Goal: Download file/media

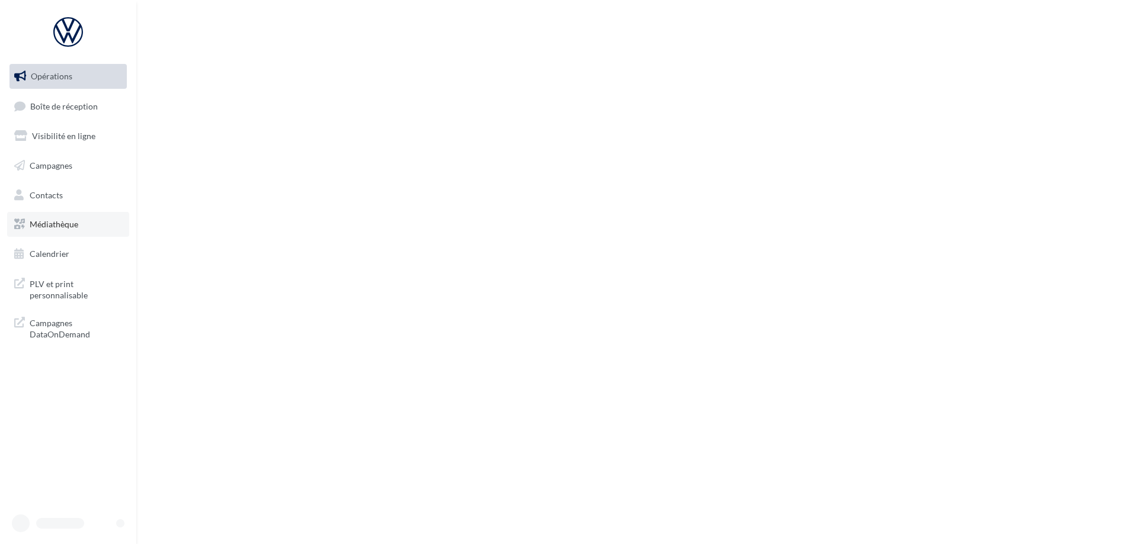
click at [81, 230] on link "Médiathèque" at bounding box center [68, 224] width 122 height 25
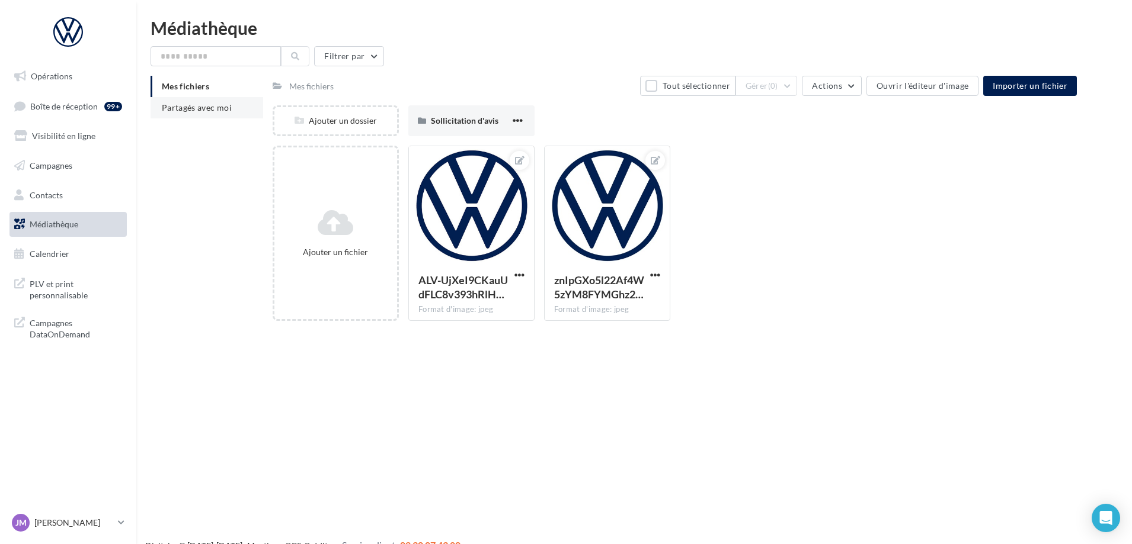
click at [238, 108] on li "Partagés avec moi" at bounding box center [206, 107] width 113 height 21
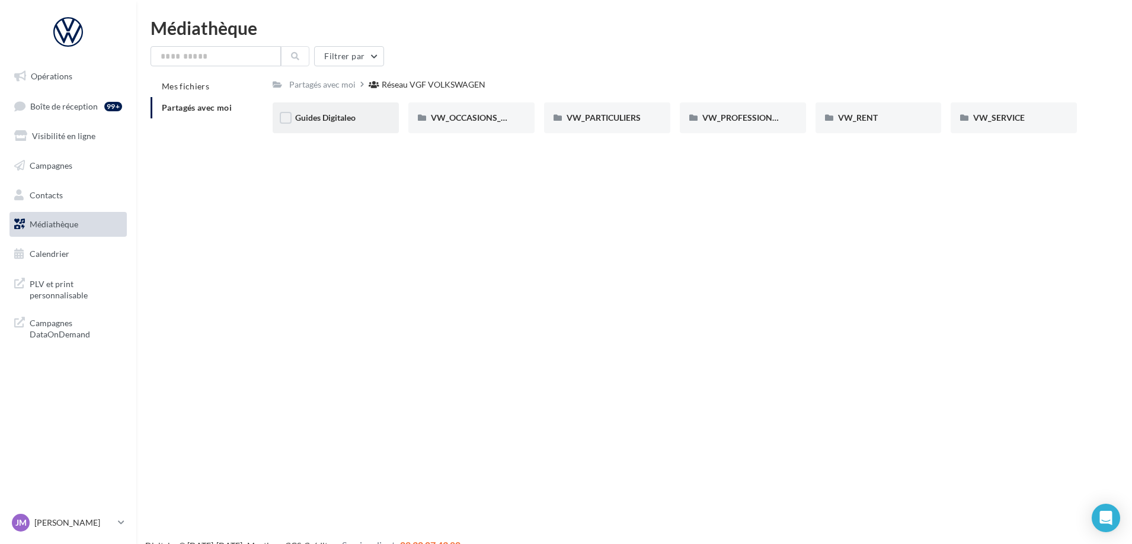
click at [345, 124] on div "Guides Digitaleo" at bounding box center [335, 118] width 81 height 12
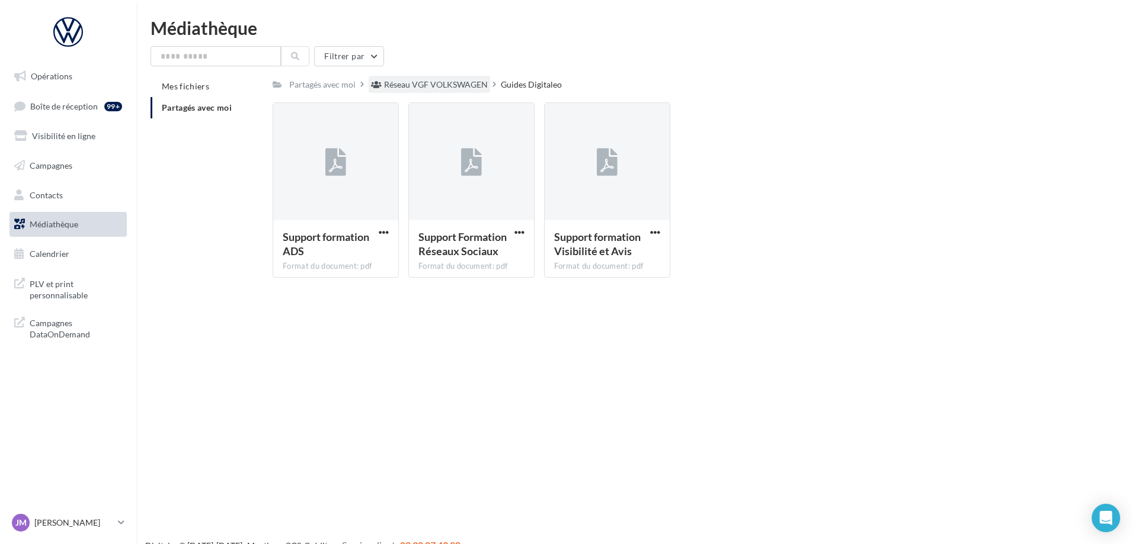
click at [419, 84] on div "Réseau VGF VOLKSWAGEN" at bounding box center [436, 85] width 104 height 12
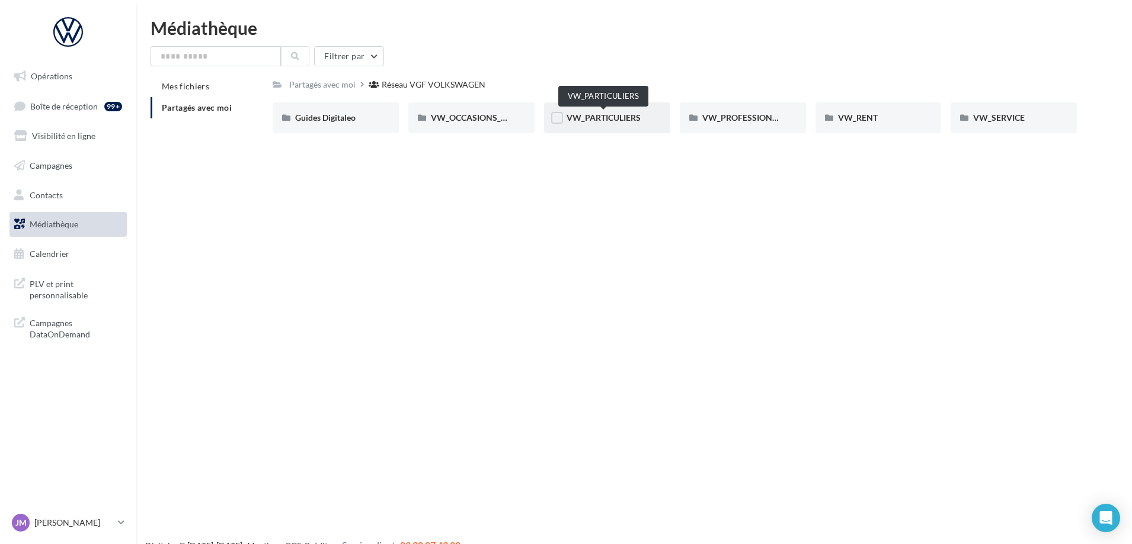
click at [606, 113] on span "VW_PARTICULIERS" at bounding box center [603, 118] width 74 height 10
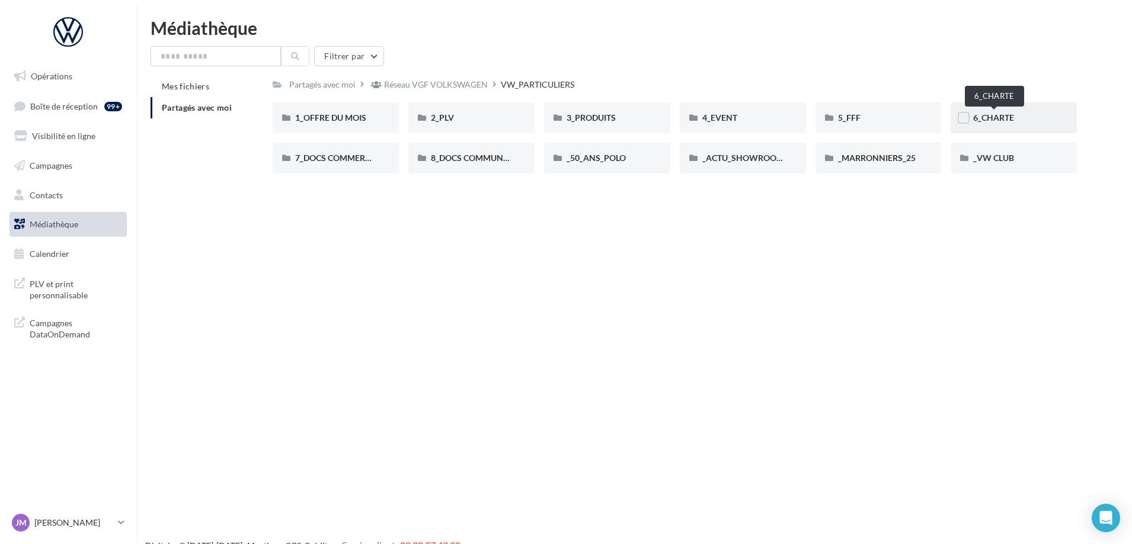
click at [1000, 119] on span "6_CHARTE" at bounding box center [993, 118] width 41 height 10
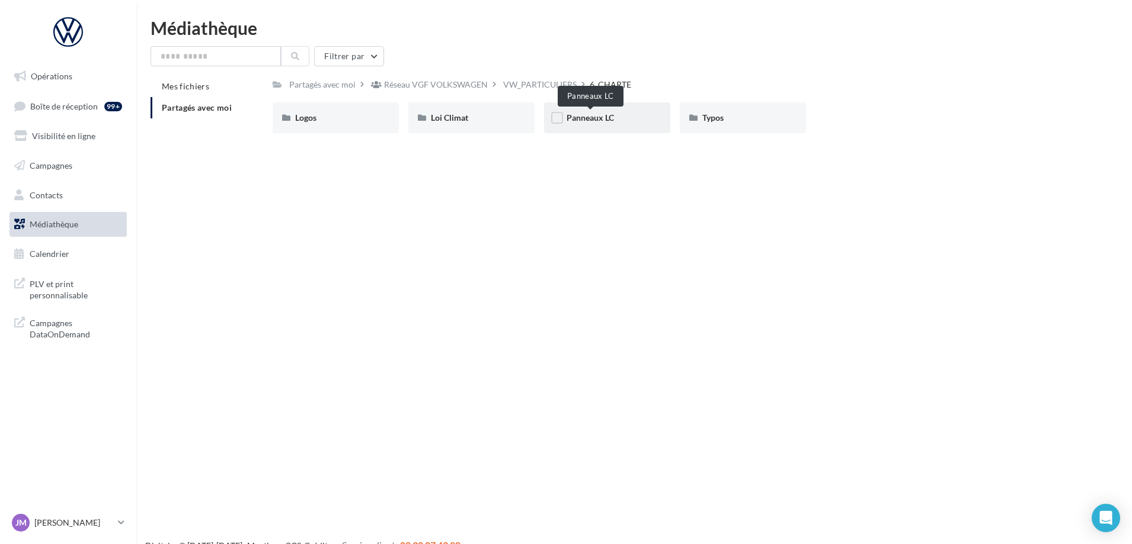
click at [584, 116] on span "Panneaux LC" at bounding box center [589, 118] width 47 height 10
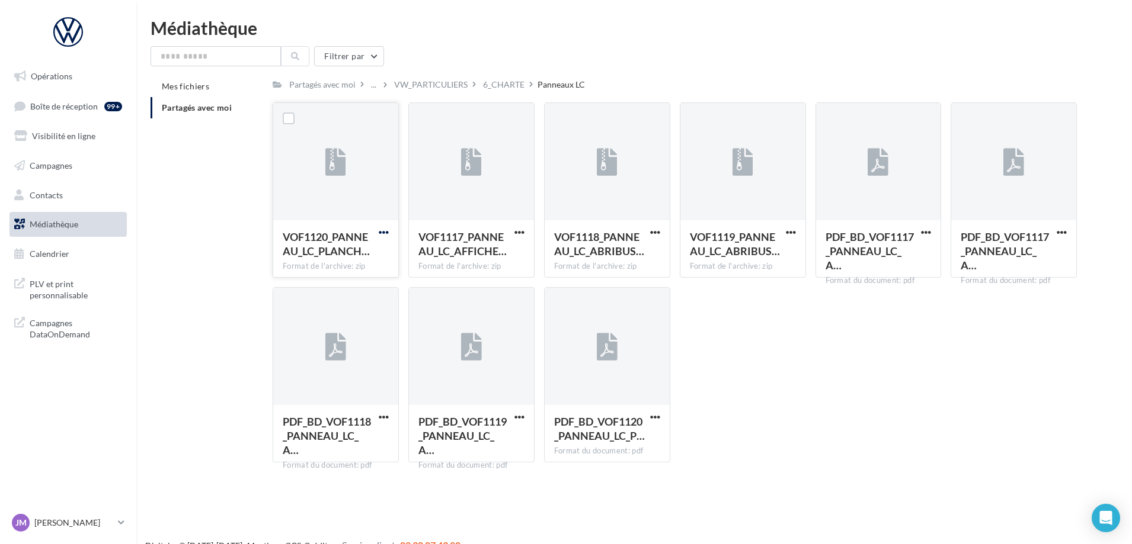
click at [386, 236] on span "button" at bounding box center [384, 233] width 10 height 10
click at [366, 262] on button "Télécharger" at bounding box center [332, 256] width 118 height 31
click at [507, 84] on div "6_CHARTE" at bounding box center [503, 85] width 41 height 12
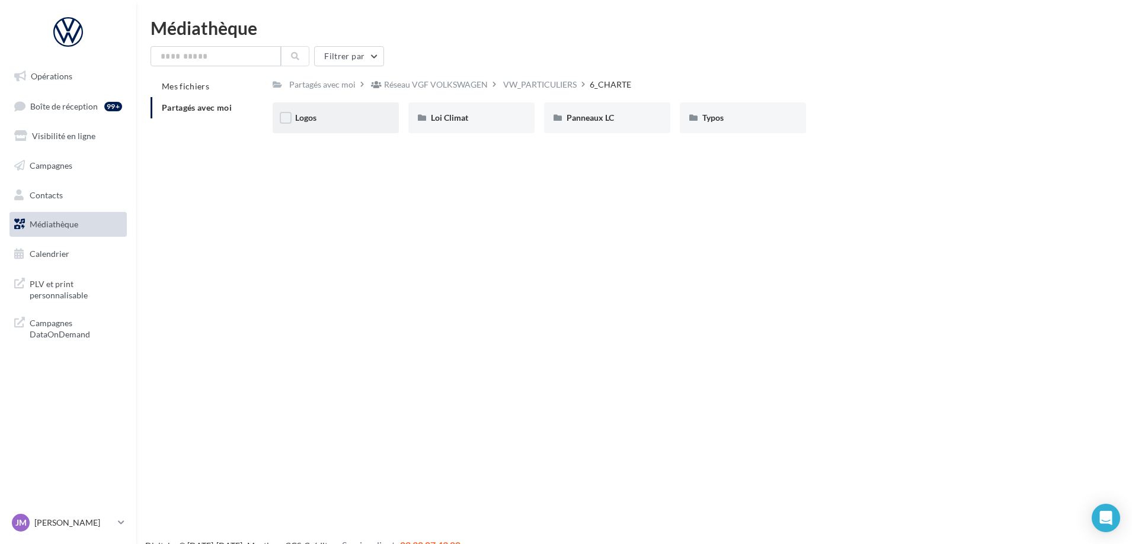
click at [333, 118] on div "Logos" at bounding box center [335, 118] width 81 height 12
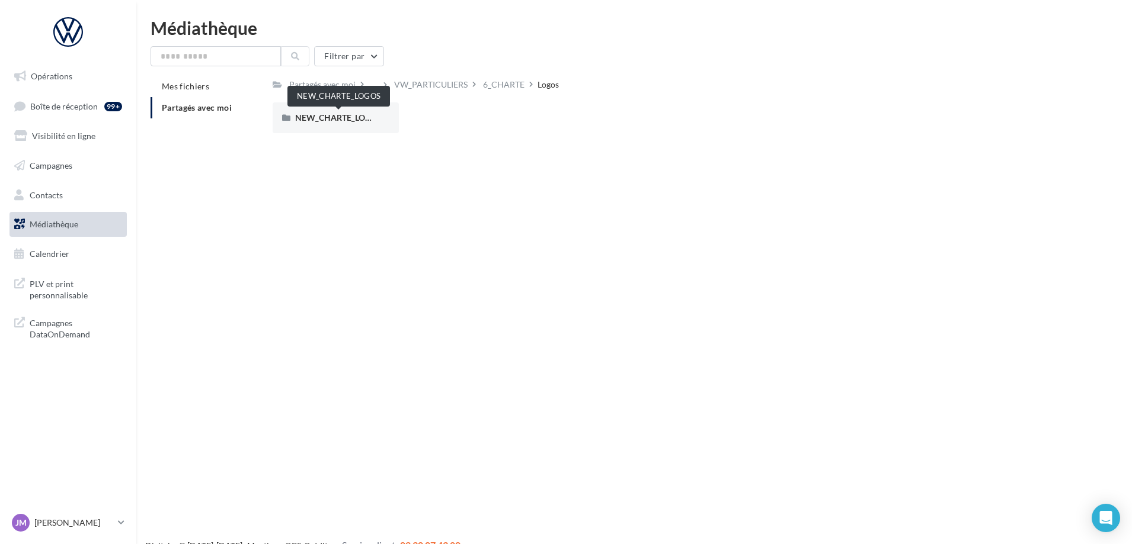
click at [333, 118] on span "NEW_CHARTE_LOGOS" at bounding box center [338, 118] width 87 height 10
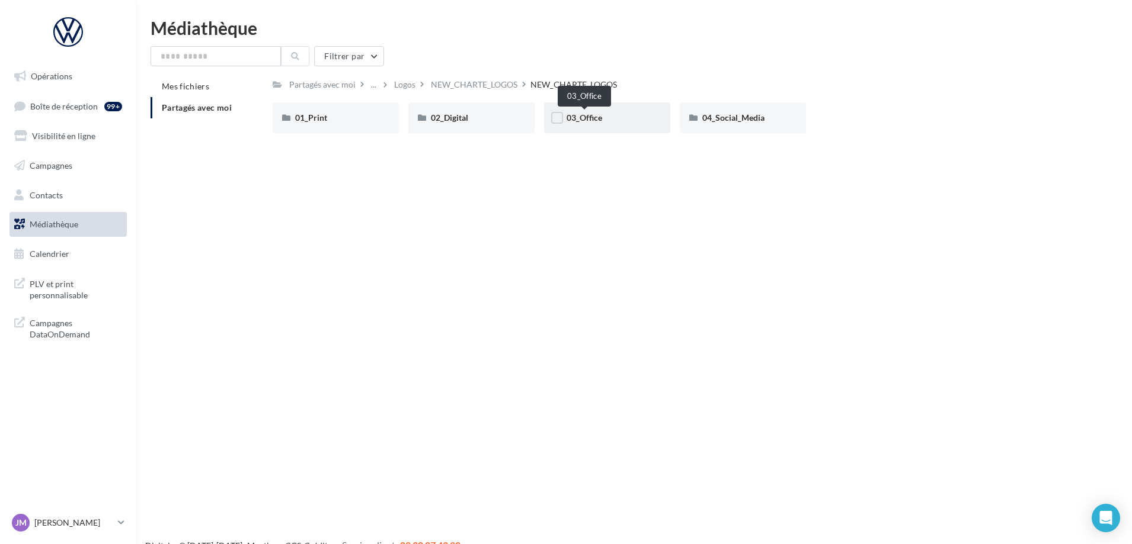
click at [587, 120] on span "03_Office" at bounding box center [584, 118] width 36 height 10
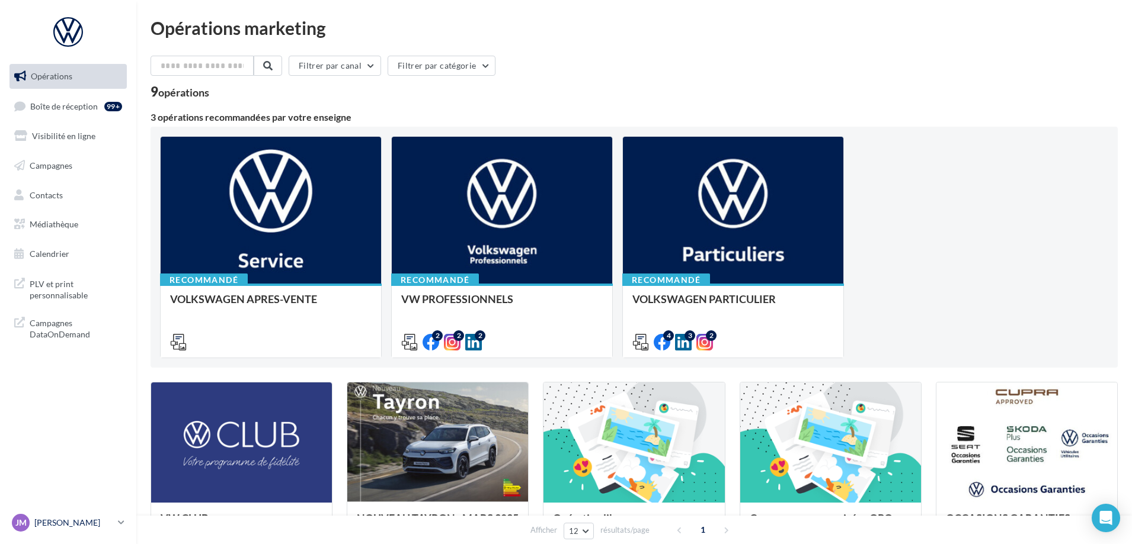
click at [71, 530] on div "[PERSON_NAME] [PERSON_NAME] vw-juma-33310" at bounding box center [62, 523] width 101 height 18
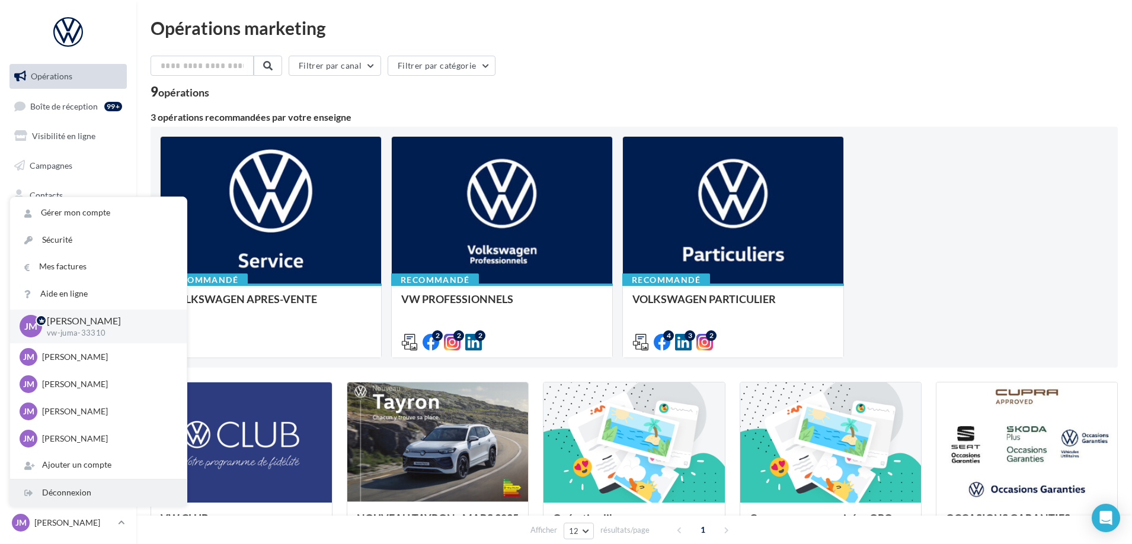
click at [75, 497] on div "Déconnexion" at bounding box center [98, 493] width 177 height 27
